Goal: Use online tool/utility: Use online tool/utility

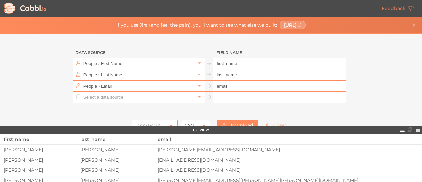
click at [402, 131] on icon at bounding box center [402, 130] width 5 height 1
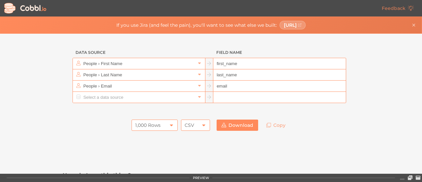
scroll to position [33, 0]
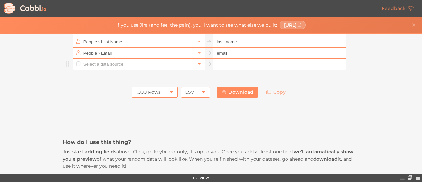
click at [198, 63] on icon at bounding box center [199, 64] width 3 height 2
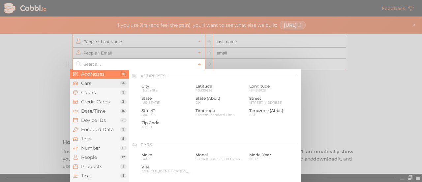
click at [96, 85] on span "Cars" at bounding box center [100, 82] width 39 height 5
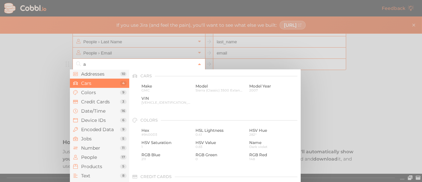
scroll to position [0, 0]
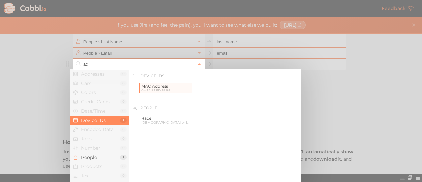
type input "a"
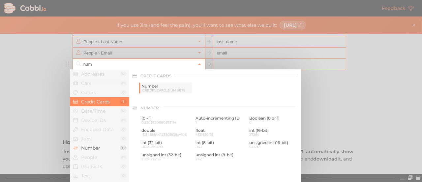
click at [149, 88] on span "[CREDIT_CARD_NUMBER]" at bounding box center [166, 90] width 49 height 4
type input "Credit Cards › Number"
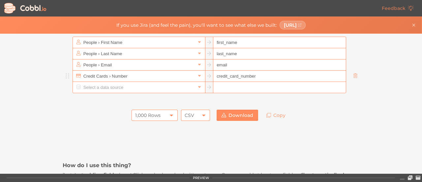
scroll to position [11, 0]
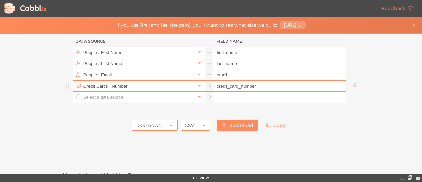
click at [253, 86] on input "credit_card_number" at bounding box center [279, 85] width 132 height 11
type input "accountNo"
click at [227, 73] on input "email" at bounding box center [279, 74] width 132 height 11
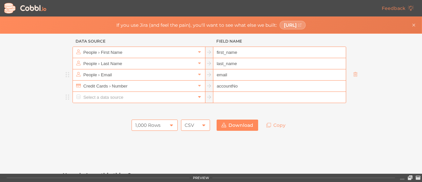
click at [198, 96] on icon at bounding box center [199, 96] width 5 height 5
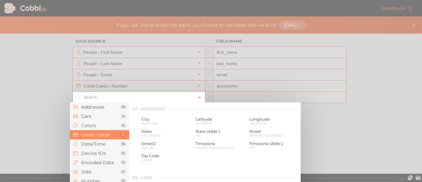
scroll to position [170, 0]
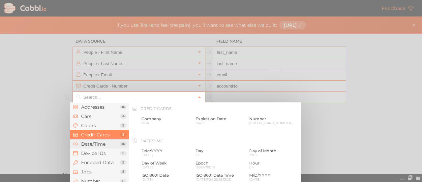
click at [102, 144] on span "Date/Time" at bounding box center [100, 143] width 39 height 5
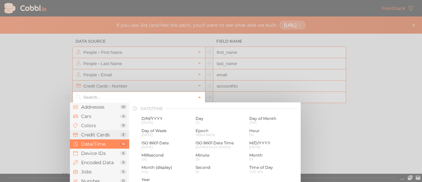
click at [101, 130] on li "Colors 9" at bounding box center [99, 125] width 59 height 9
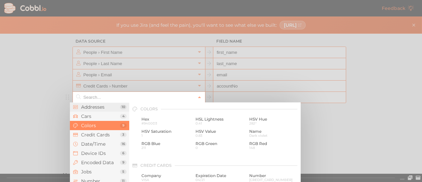
click at [101, 109] on span "Addresses" at bounding box center [100, 106] width 39 height 5
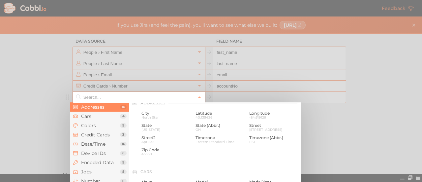
scroll to position [0, 0]
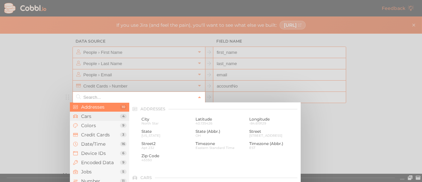
click at [100, 115] on span "Cars" at bounding box center [100, 115] width 39 height 5
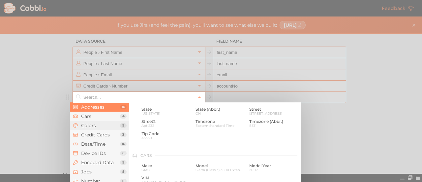
scroll to position [69, 0]
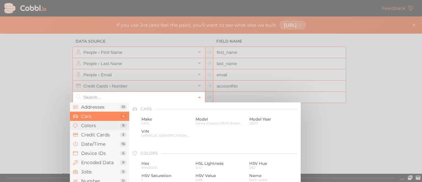
click at [104, 125] on span "Colors" at bounding box center [100, 125] width 39 height 5
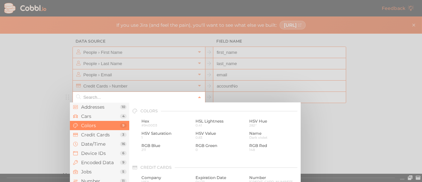
scroll to position [113, 0]
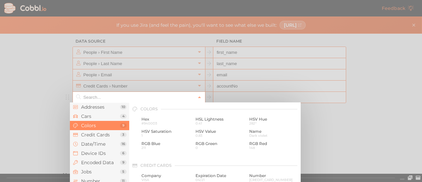
click at [101, 126] on span "Colors" at bounding box center [100, 125] width 39 height 5
click at [91, 156] on li "Device IDs 6" at bounding box center [99, 152] width 59 height 9
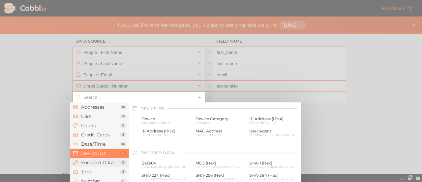
click at [107, 162] on span "Encoded Data" at bounding box center [100, 162] width 39 height 5
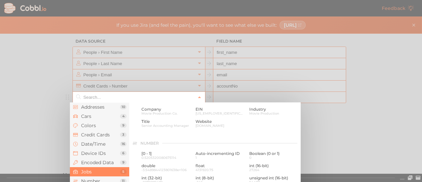
scroll to position [372, 0]
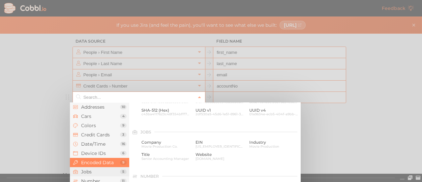
click at [91, 169] on span "Jobs" at bounding box center [100, 171] width 39 height 5
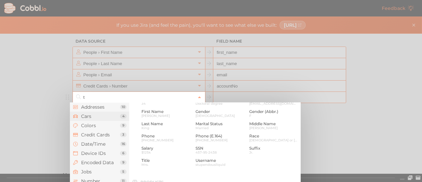
scroll to position [0, 0]
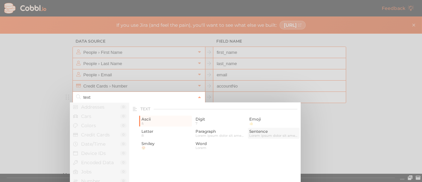
click at [259, 133] on span "Sentence" at bounding box center [273, 131] width 49 height 5
type input "Text › Sentence"
type input "sentence"
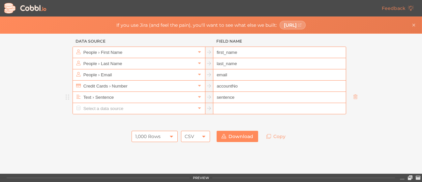
scroll to position [22, 0]
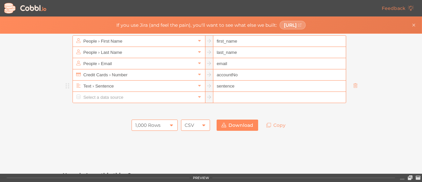
click at [242, 85] on input "sentence" at bounding box center [279, 85] width 132 height 11
click at [200, 84] on link at bounding box center [200, 85] width 8 height 7
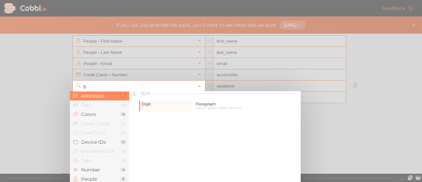
scroll to position [0, 0]
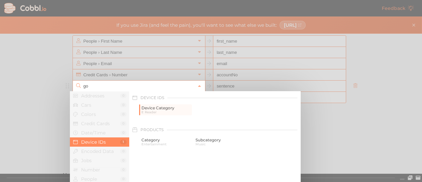
type input "g"
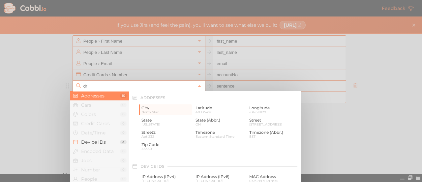
type input "d"
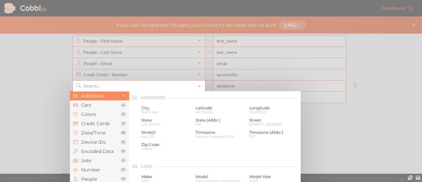
click at [363, 123] on div at bounding box center [211, 91] width 422 height 182
type input "Text › Sentence"
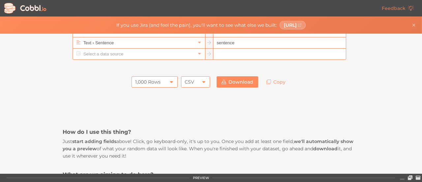
scroll to position [55, 0]
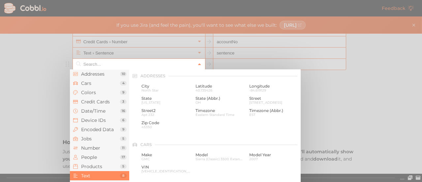
click at [198, 64] on icon at bounding box center [199, 65] width 3 height 2
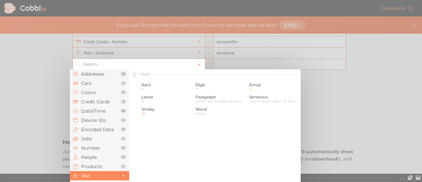
click at [100, 174] on span "Text" at bounding box center [100, 175] width 39 height 5
click at [104, 166] on span "Products" at bounding box center [100, 166] width 39 height 5
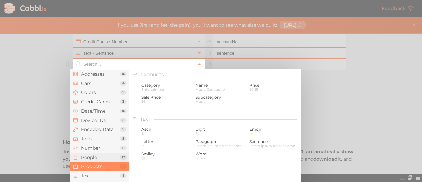
click at [104, 158] on span "People" at bounding box center [100, 156] width 39 height 5
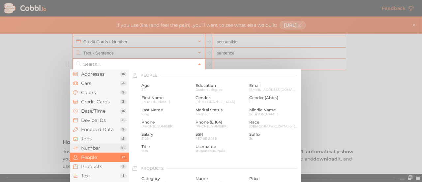
click at [103, 149] on span "Number" at bounding box center [100, 147] width 39 height 5
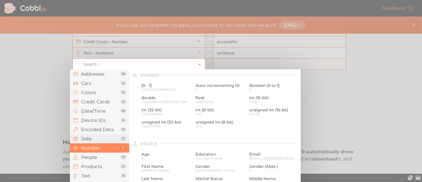
click at [102, 138] on span "Jobs" at bounding box center [100, 138] width 39 height 5
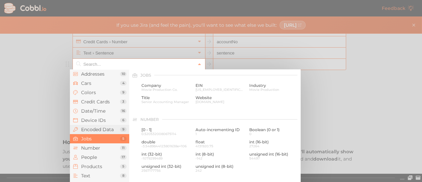
click at [105, 127] on span "Encoded Data" at bounding box center [100, 129] width 39 height 5
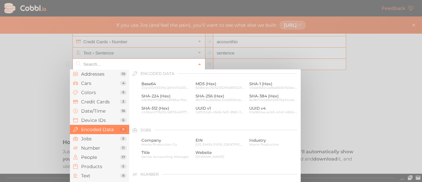
scroll to position [339, 0]
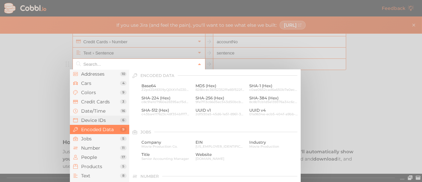
click at [106, 120] on span "Device IDs" at bounding box center [100, 119] width 39 height 5
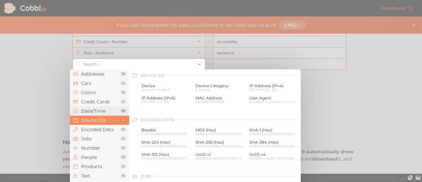
click at [102, 113] on span "Date/Time" at bounding box center [100, 110] width 39 height 5
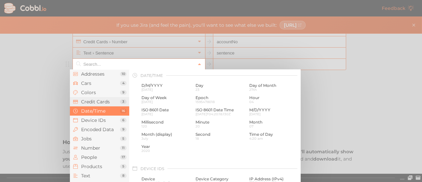
click at [98, 105] on li "Credit Cards 3" at bounding box center [99, 101] width 59 height 9
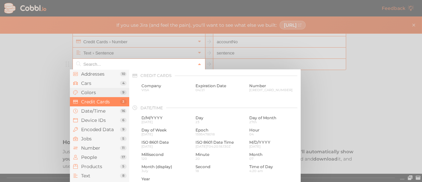
click at [95, 91] on span "Colors" at bounding box center [100, 92] width 39 height 5
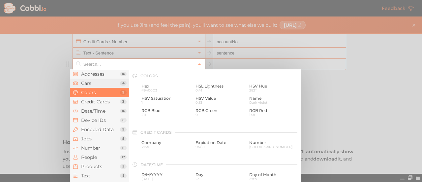
click at [99, 79] on li "Cars 4" at bounding box center [99, 83] width 59 height 9
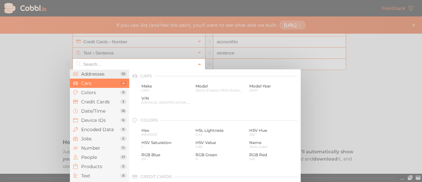
click at [101, 75] on span "Addresses" at bounding box center [100, 73] width 39 height 5
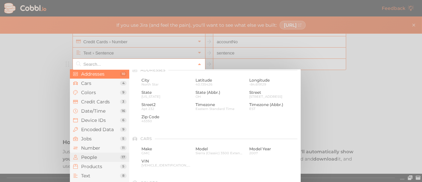
scroll to position [0, 0]
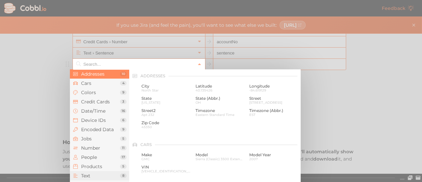
click at [92, 175] on span "Text" at bounding box center [100, 175] width 39 height 5
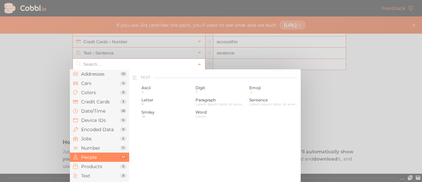
scroll to position [647, 0]
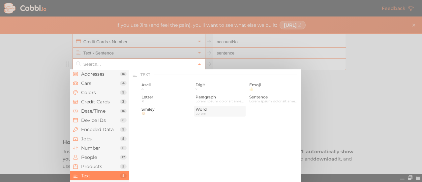
click at [201, 110] on span "Word" at bounding box center [220, 109] width 49 height 5
type input "Text › Word"
type input "word"
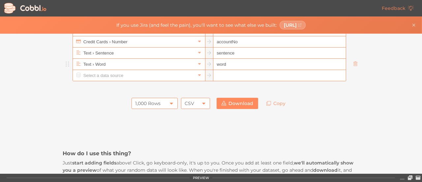
scroll to position [67, 0]
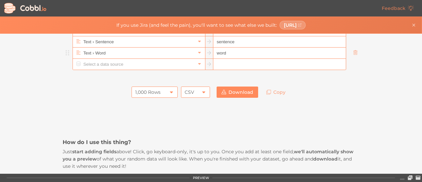
click at [411, 178] on icon at bounding box center [410, 177] width 5 height 5
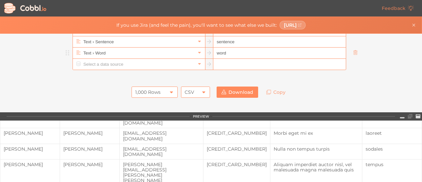
scroll to position [0, 0]
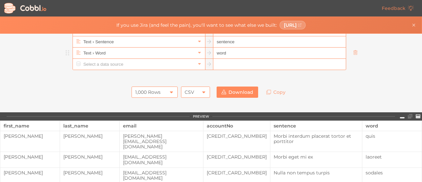
click at [402, 118] on icon at bounding box center [402, 116] width 5 height 5
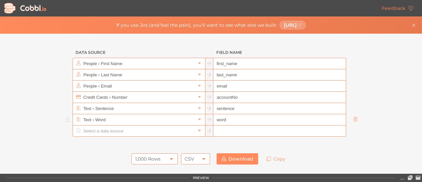
click at [239, 114] on input "word" at bounding box center [279, 119] width 132 height 11
